Goal: Task Accomplishment & Management: Complete application form

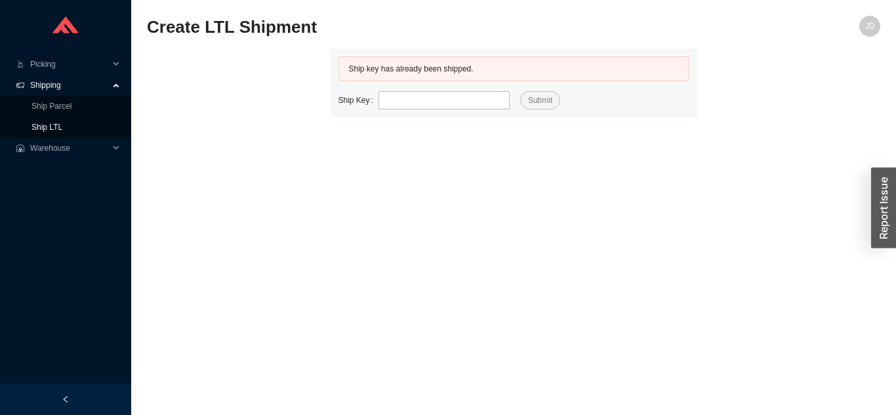
click at [62, 125] on link "Ship LTL" at bounding box center [46, 127] width 31 height 9
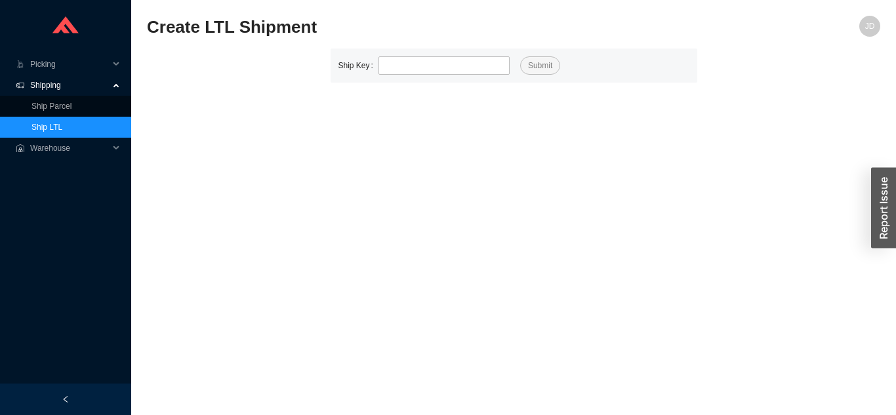
type input "529863"
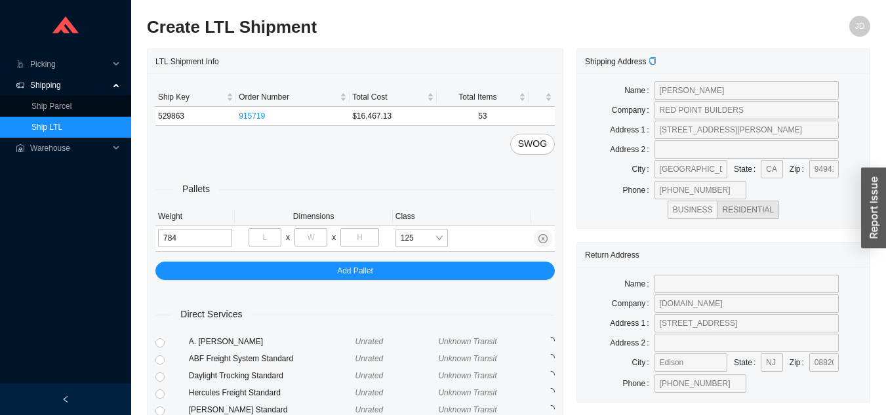
type input "784"
click at [274, 237] on input "tel" at bounding box center [265, 237] width 33 height 18
type input "5"
type input "46"
click at [307, 237] on input "tel" at bounding box center [310, 237] width 33 height 18
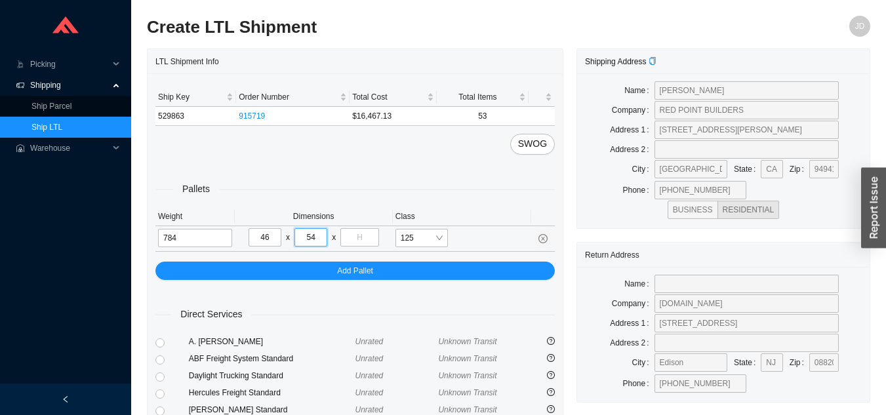
type input "54"
click at [361, 233] on input "tel" at bounding box center [359, 237] width 38 height 18
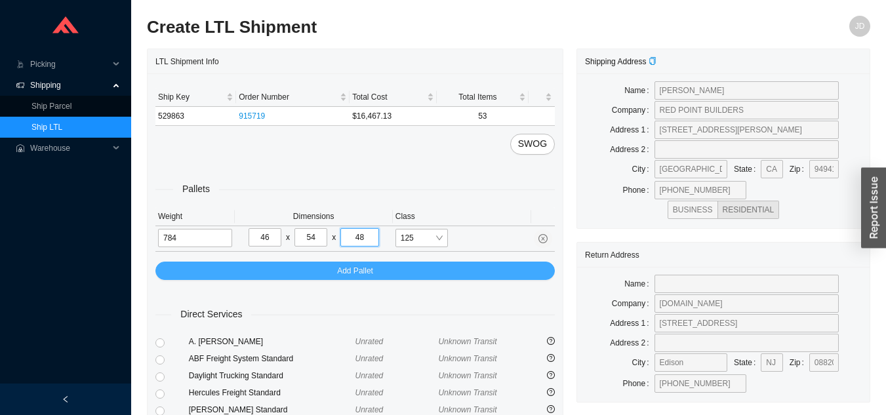
type input "48"
click at [477, 262] on div "Pallets Weight Dimensions Class 784 46 x 54 x 48 125 Add Pallet" at bounding box center [354, 217] width 399 height 125
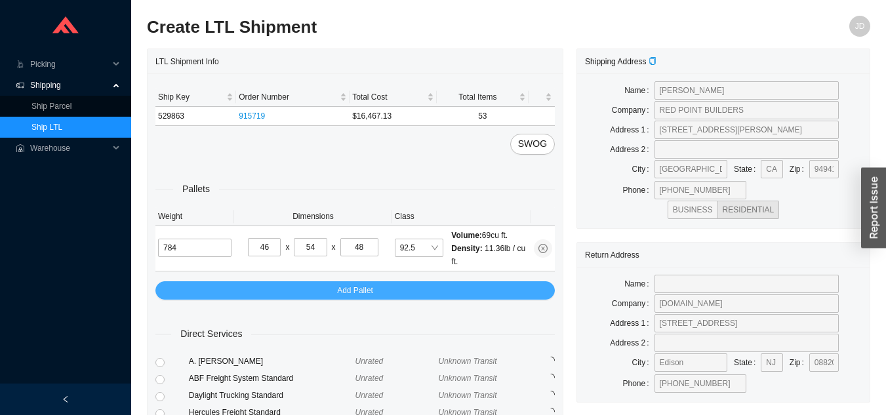
click at [484, 288] on button "Add Pallet" at bounding box center [354, 290] width 399 height 18
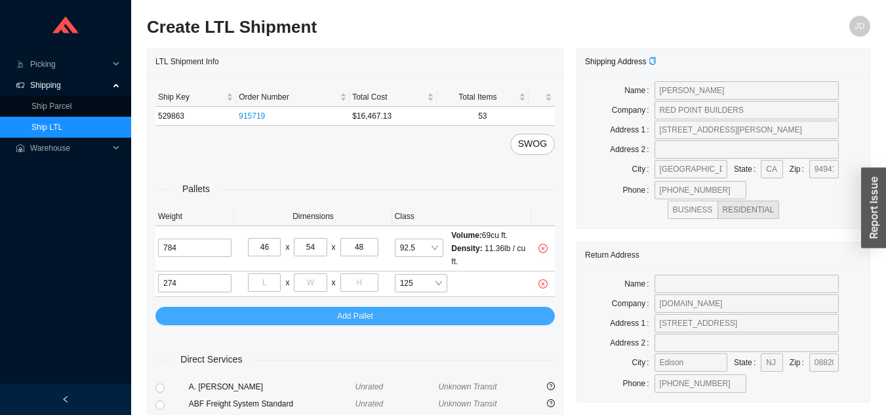
type input "274"
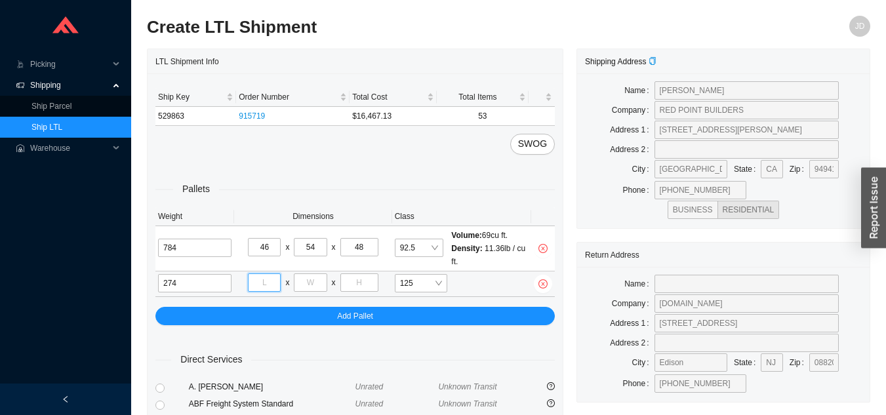
click at [272, 283] on input "tel" at bounding box center [264, 283] width 33 height 18
type input "40"
click at [310, 271] on td "46 x 54 x 48" at bounding box center [312, 248] width 157 height 45
click at [315, 283] on input "tel" at bounding box center [310, 283] width 33 height 18
type input "48"
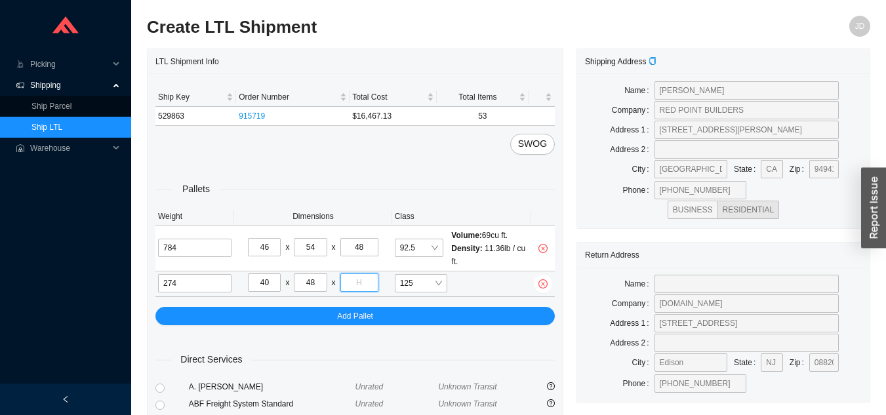
click at [365, 279] on input "tel" at bounding box center [359, 283] width 38 height 18
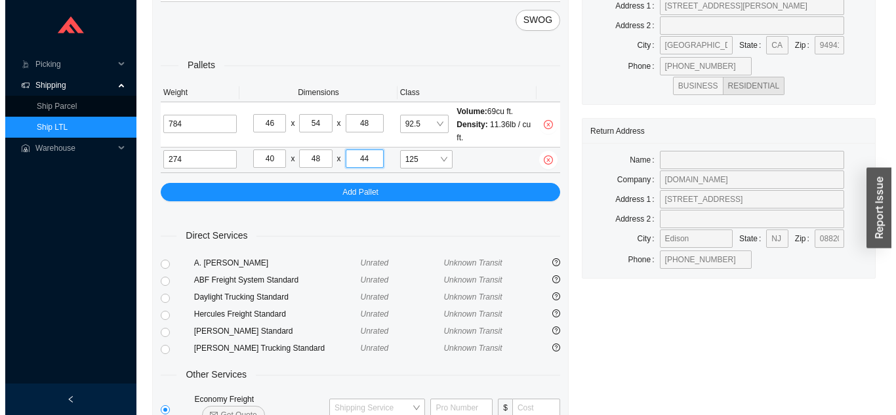
scroll to position [205, 0]
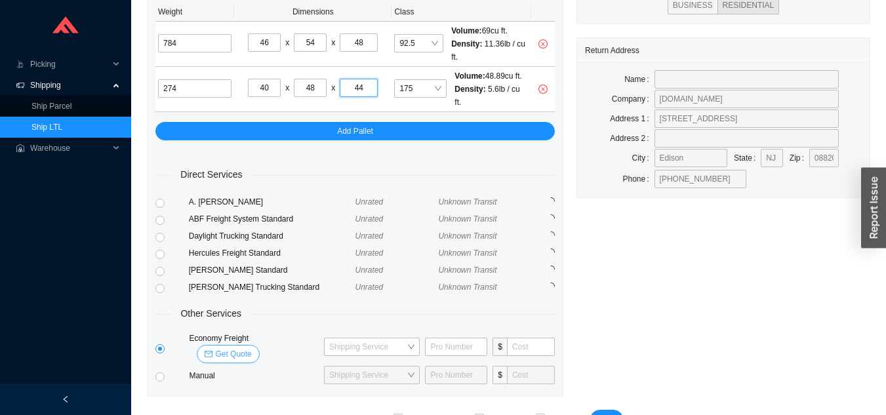
type input "44"
click at [251, 348] on span "Get Quote" at bounding box center [233, 354] width 36 height 13
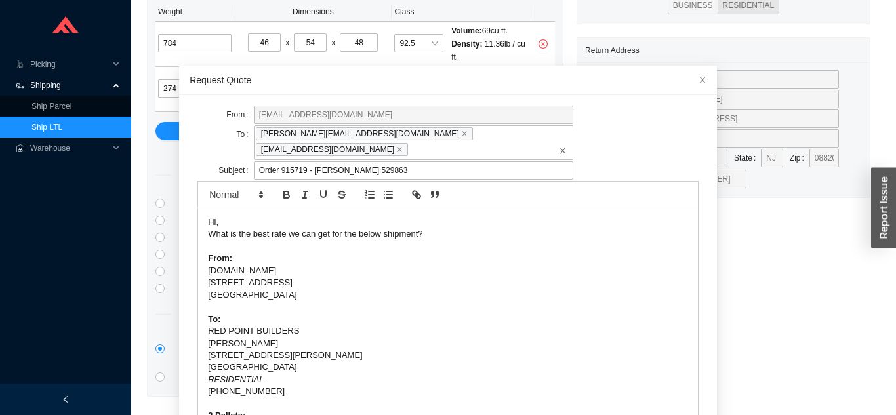
scroll to position [59, 0]
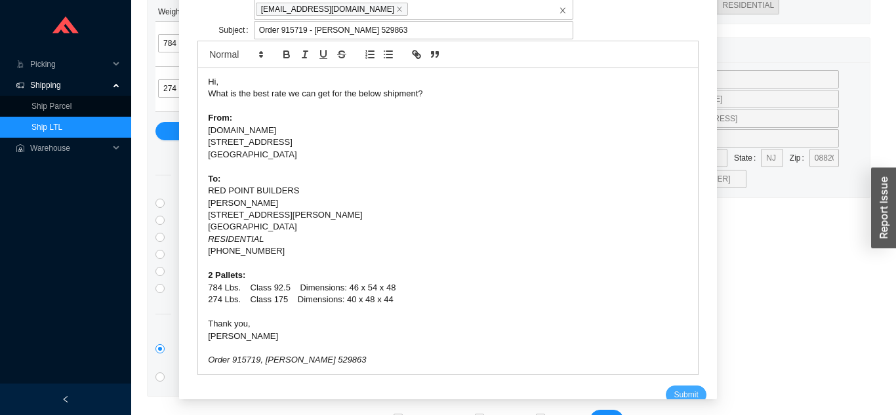
click at [673, 386] on button "Submit" at bounding box center [686, 395] width 40 height 18
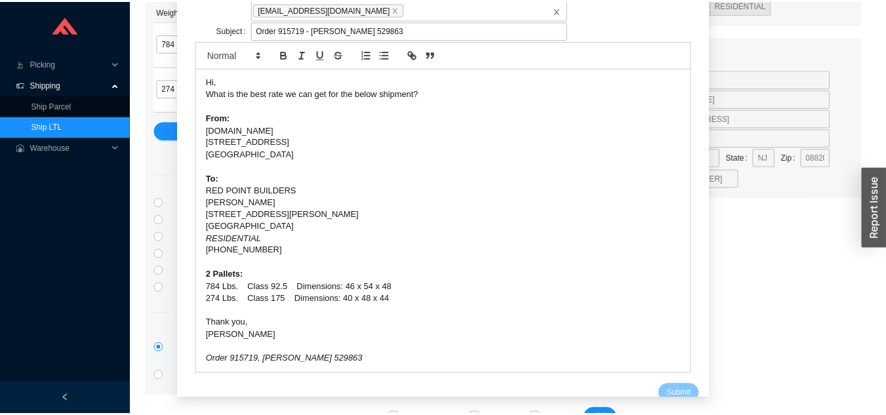
scroll to position [16, 0]
